Goal: Task Accomplishment & Management: Manage account settings

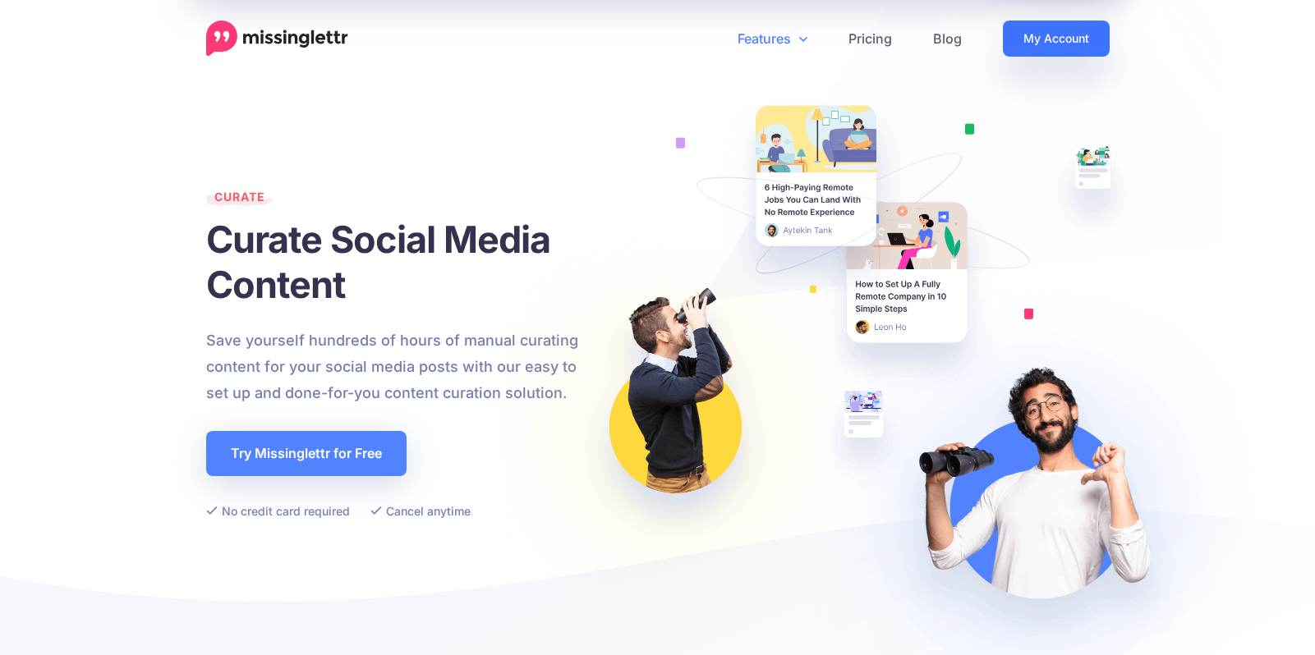
click at [1052, 36] on link "My Account" at bounding box center [1056, 39] width 107 height 36
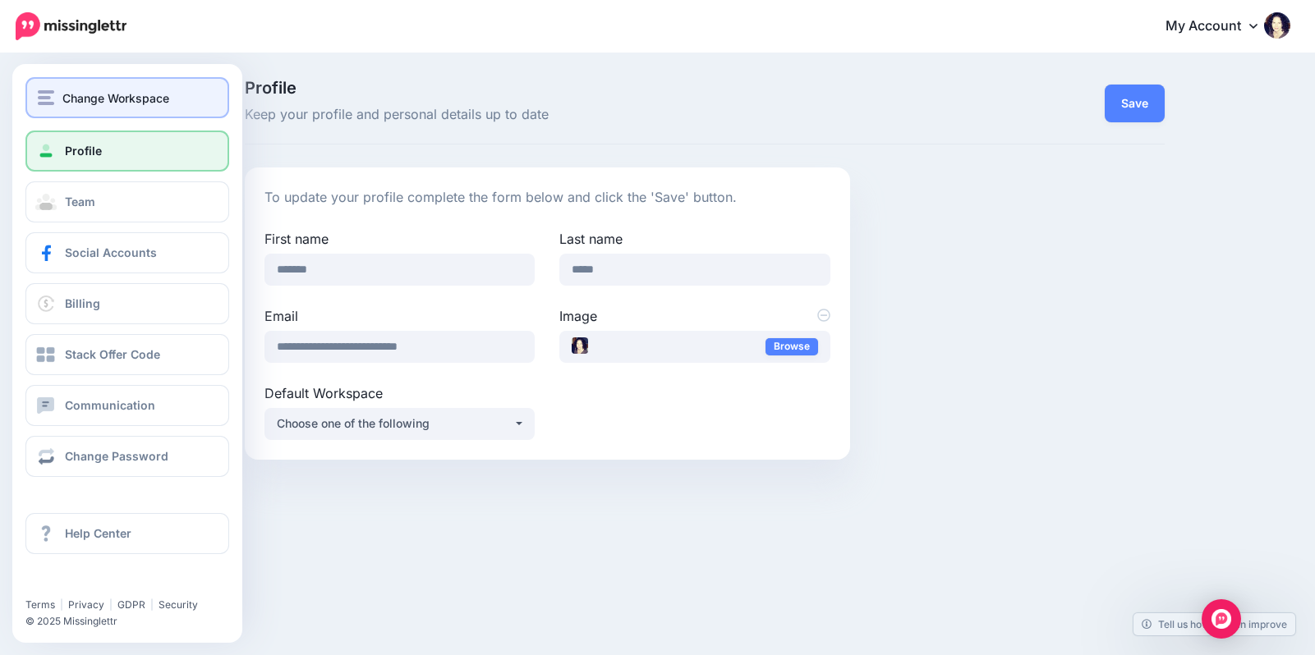
click at [127, 98] on span "Change Workspace" at bounding box center [115, 98] width 107 height 19
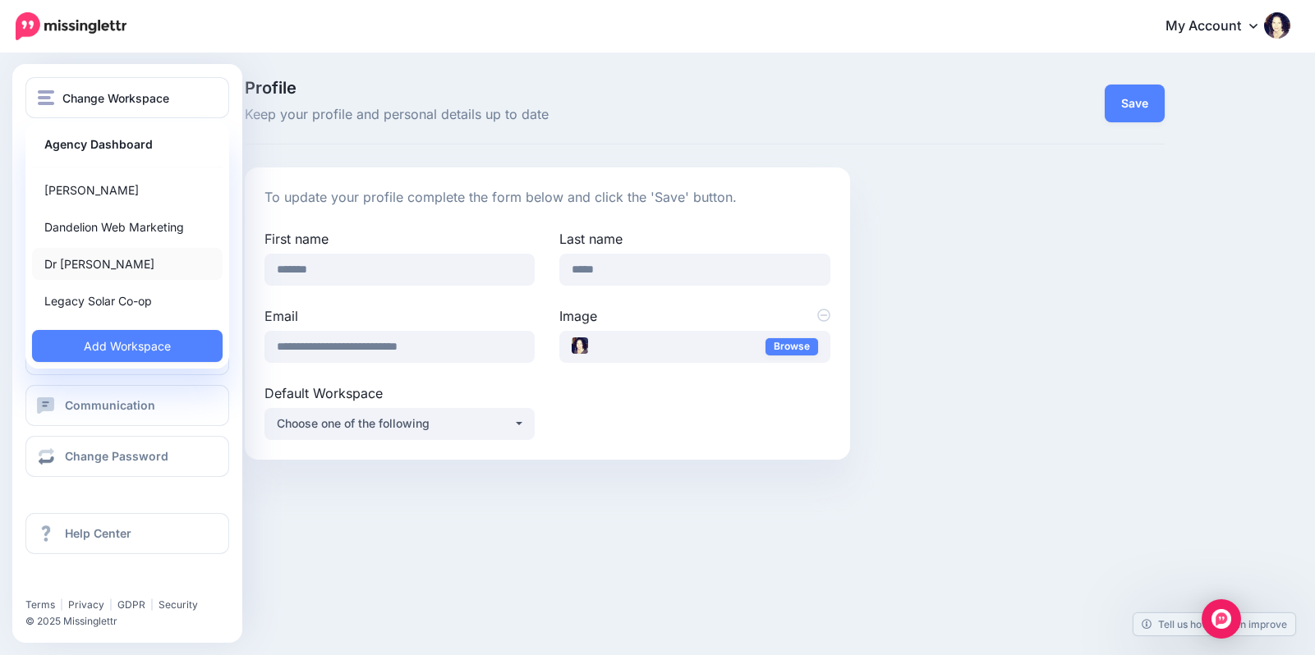
click at [119, 258] on link "Dr [PERSON_NAME]" at bounding box center [127, 264] width 190 height 32
